Goal: Check status: Check status

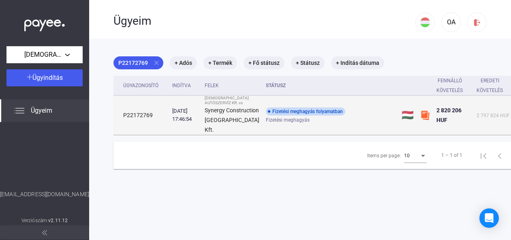
click at [221, 125] on strong "Synergy Construction [GEOGRAPHIC_DATA] Kft." at bounding box center [232, 120] width 55 height 26
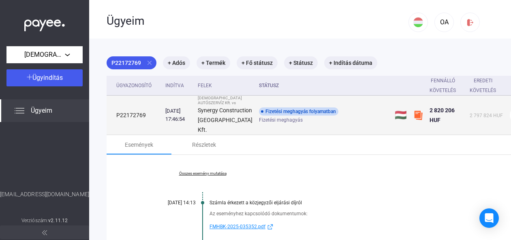
scroll to position [0, 7]
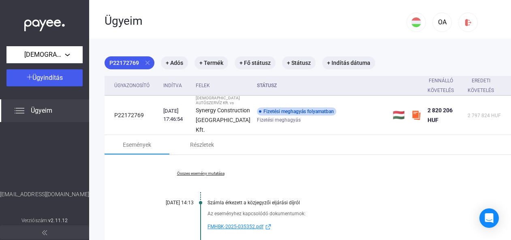
click at [208, 176] on link "Összes esemény mutatása" at bounding box center [200, 173] width 111 height 5
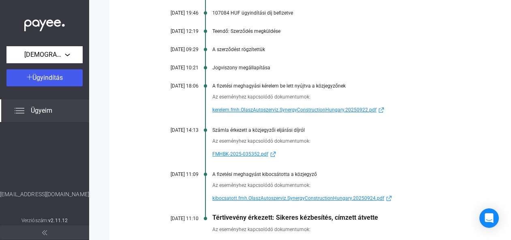
scroll to position [295, 4]
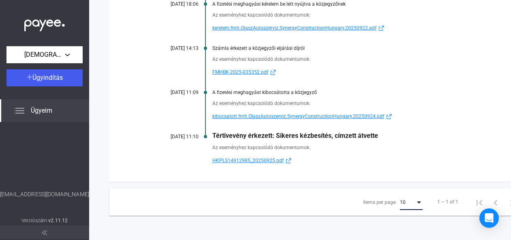
click at [417, 202] on div "Items per page:" at bounding box center [419, 203] width 4 height 2
click at [393, 216] on span "25" at bounding box center [393, 217] width 23 height 10
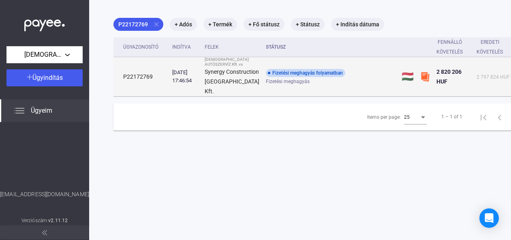
click at [222, 88] on strong "Synergy Construction [GEOGRAPHIC_DATA] Kft." at bounding box center [232, 82] width 55 height 26
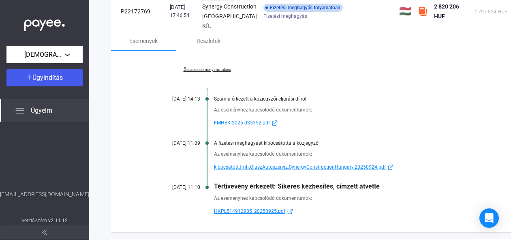
scroll to position [104, 0]
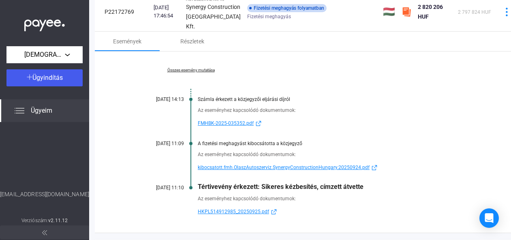
click at [204, 73] on link "Összes esemény mutatása" at bounding box center [190, 70] width 111 height 5
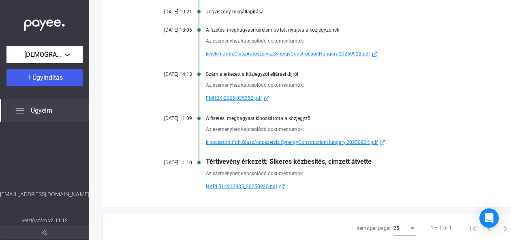
scroll to position [264, 0]
